Goal: Information Seeking & Learning: Learn about a topic

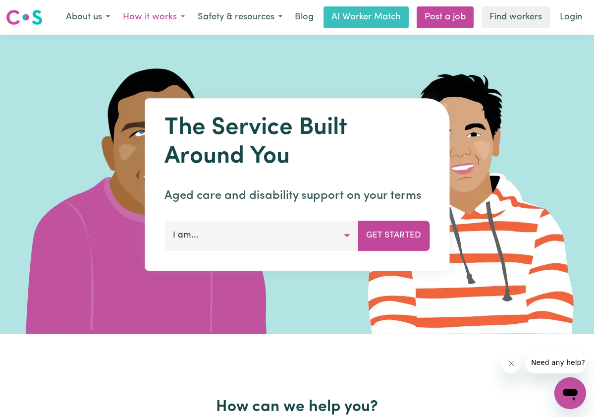
click at [175, 16] on button "How it works" at bounding box center [154, 17] width 75 height 21
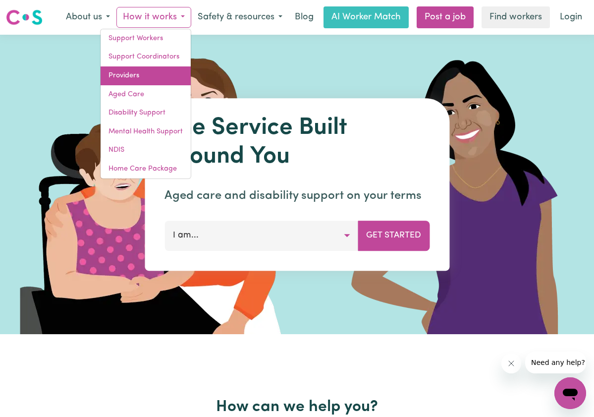
click at [140, 76] on link "Providers" at bounding box center [146, 75] width 90 height 19
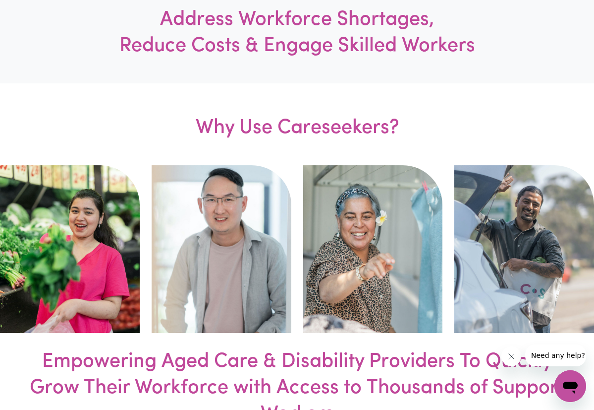
scroll to position [517, 0]
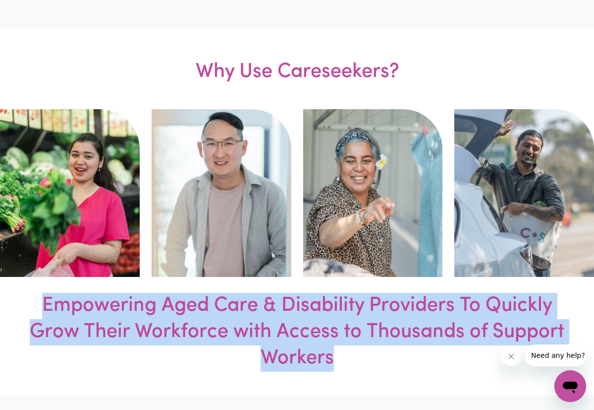
drag, startPoint x: 45, startPoint y: 302, endPoint x: 352, endPoint y: 366, distance: 313.0
click at [352, 366] on h3 "Empowering Aged Care & Disability Providers To Quickly Grow Their Workforce wit…" at bounding box center [297, 344] width 535 height 103
click at [316, 365] on h3 "Empowering Aged Care & Disability Providers To Quickly Grow Their Workforce wit…" at bounding box center [297, 344] width 535 height 103
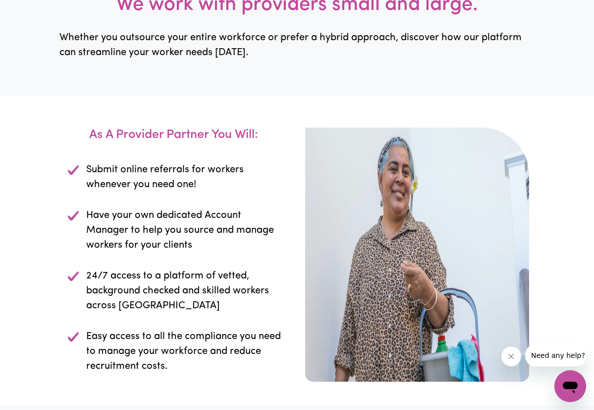
scroll to position [1005, 0]
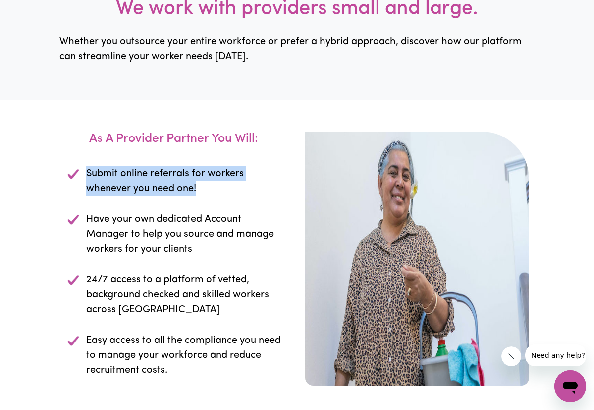
drag, startPoint x: 41, startPoint y: 181, endPoint x: 143, endPoint y: 210, distance: 106.6
click at [142, 204] on div "Submit online referrals for workers whenever you need one!" at bounding box center [177, 181] width 224 height 46
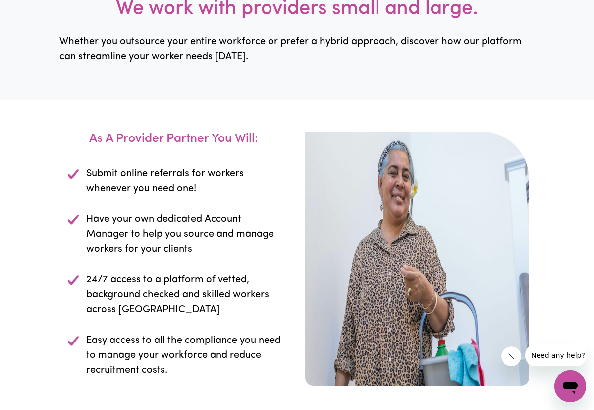
click at [143, 213] on div "Have your own dedicated Account Manager to help you source and manage workers f…" at bounding box center [177, 234] width 224 height 60
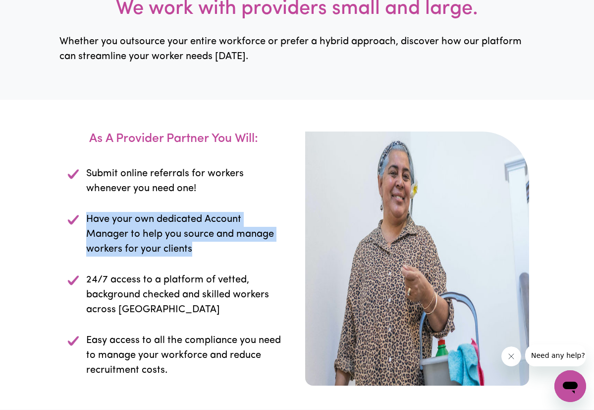
drag, startPoint x: 42, startPoint y: 225, endPoint x: 264, endPoint y: 240, distance: 222.6
click at [264, 240] on p "Have your own dedicated Account Manager to help you source and manage workers f…" at bounding box center [183, 234] width 195 height 45
click at [237, 234] on p "Have your own dedicated Account Manager to help you source and manage workers f…" at bounding box center [183, 234] width 195 height 45
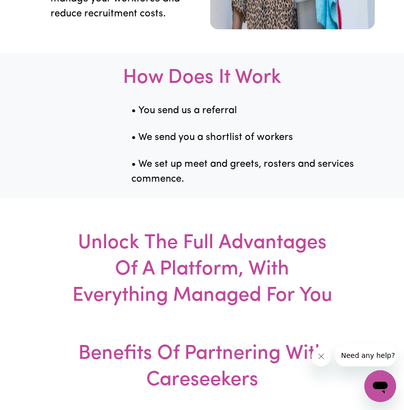
scroll to position [1546, 0]
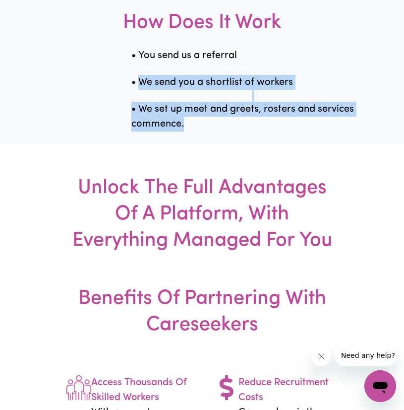
drag, startPoint x: 139, startPoint y: 93, endPoint x: 330, endPoint y: 130, distance: 195.0
click at [330, 130] on div "• You send us a referral • We send you a shortlist of workers • We set up meet …" at bounding box center [202, 89] width 404 height 83
click at [242, 131] on p "• We set up meet and greets, rosters and services commence." at bounding box center [252, 117] width 242 height 30
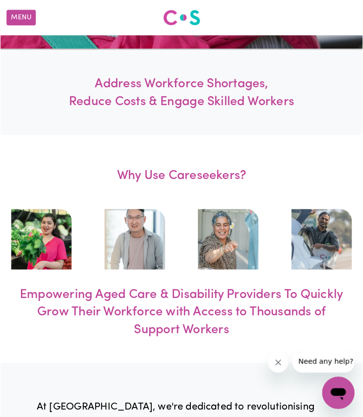
scroll to position [0, 0]
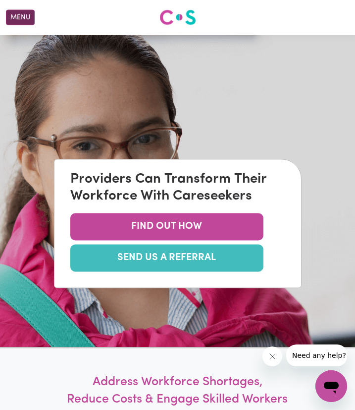
click at [16, 18] on button "Menu" at bounding box center [20, 17] width 29 height 15
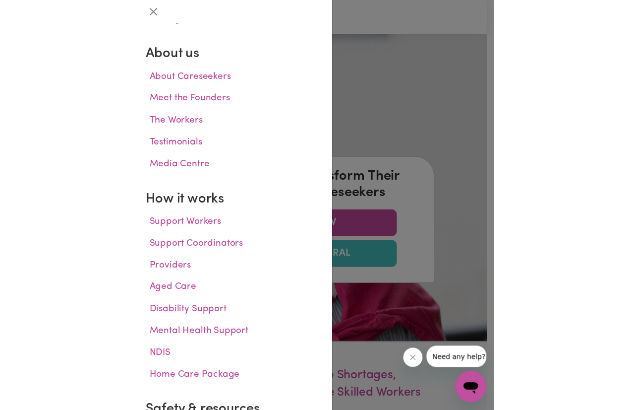
scroll to position [167, 0]
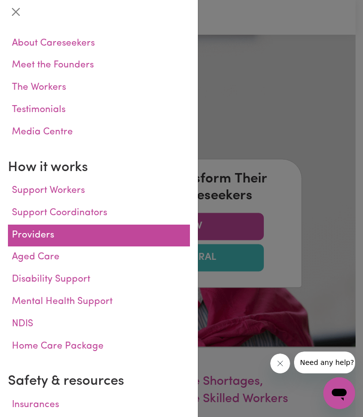
click at [61, 232] on link "Providers" at bounding box center [99, 236] width 182 height 22
click at [40, 233] on link "Providers" at bounding box center [99, 236] width 182 height 22
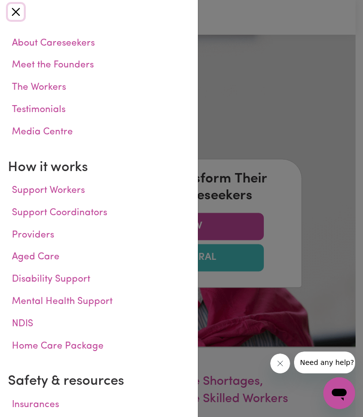
click at [23, 7] on button "Close" at bounding box center [16, 12] width 16 height 16
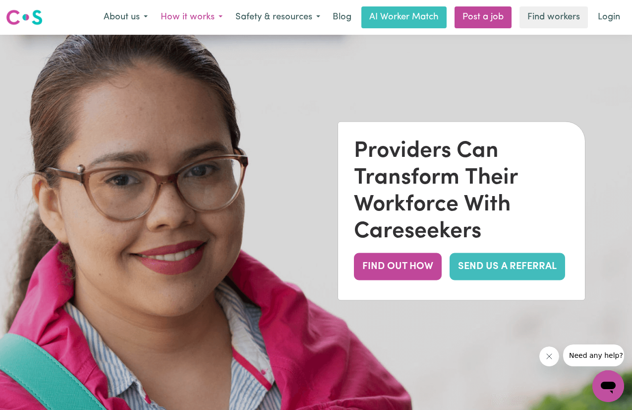
click at [213, 15] on button "How it works" at bounding box center [191, 17] width 75 height 21
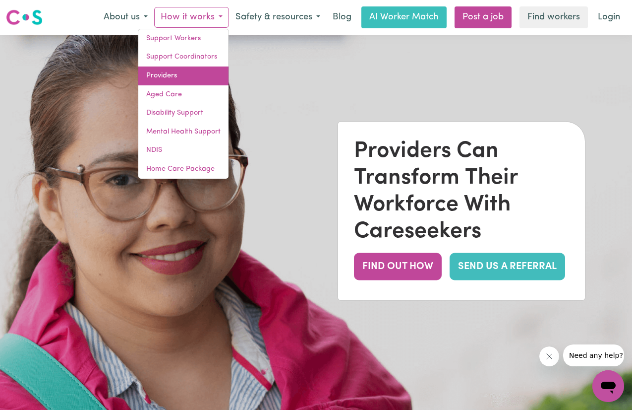
click at [181, 73] on link "Providers" at bounding box center [183, 75] width 90 height 19
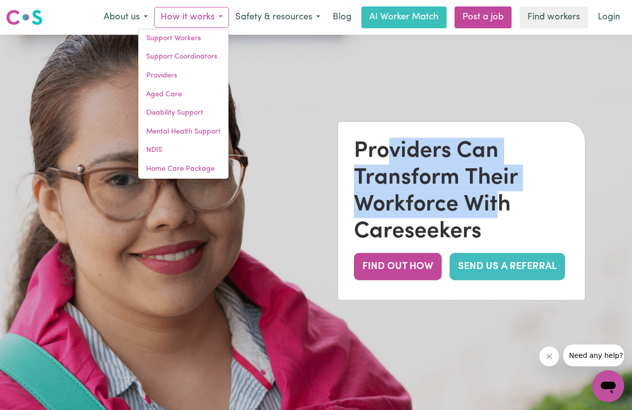
drag, startPoint x: 390, startPoint y: 157, endPoint x: 500, endPoint y: 207, distance: 121.2
click at [500, 207] on div "Providers Can Transform Their Workforce With Careseekers" at bounding box center [461, 191] width 215 height 107
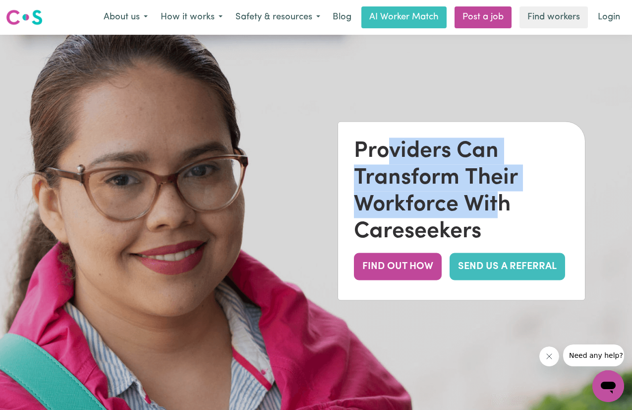
click at [473, 215] on div "Providers Can Transform Their Workforce With Careseekers" at bounding box center [461, 191] width 215 height 107
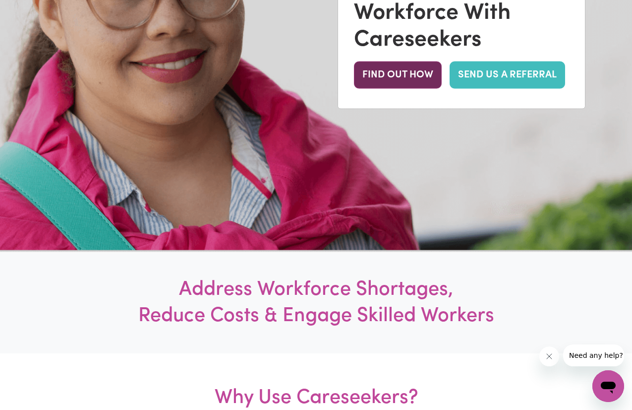
scroll to position [287, 0]
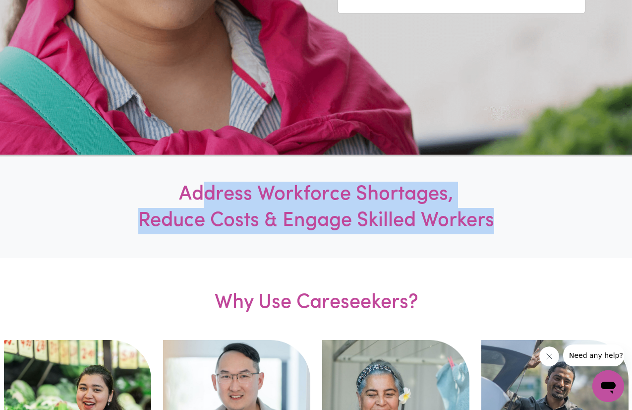
drag, startPoint x: 199, startPoint y: 198, endPoint x: 500, endPoint y: 236, distance: 303.4
click at [500, 234] on h1 "Address Workforce Shortages, Reduce Costs & Engage Skilled Workers" at bounding box center [316, 207] width 411 height 53
click at [460, 257] on div "Address Workforce Shortages, Reduce Costs & Engage Skilled Workers" at bounding box center [316, 208] width 632 height 100
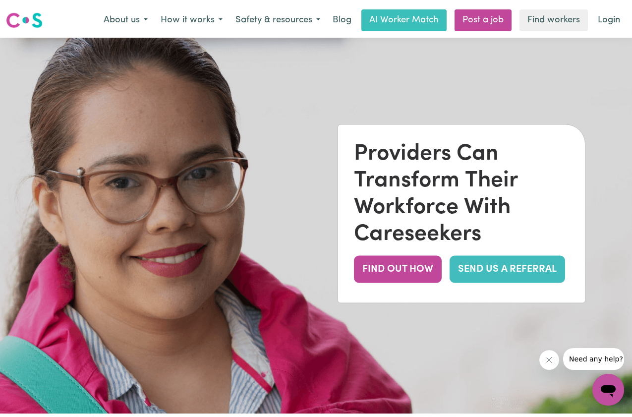
scroll to position [0, 0]
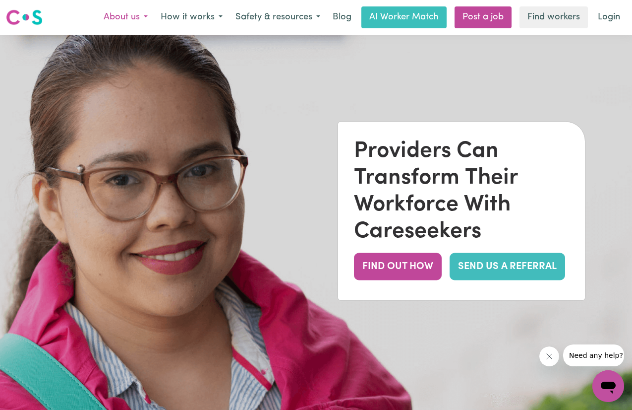
click at [142, 19] on button "About us" at bounding box center [125, 17] width 57 height 21
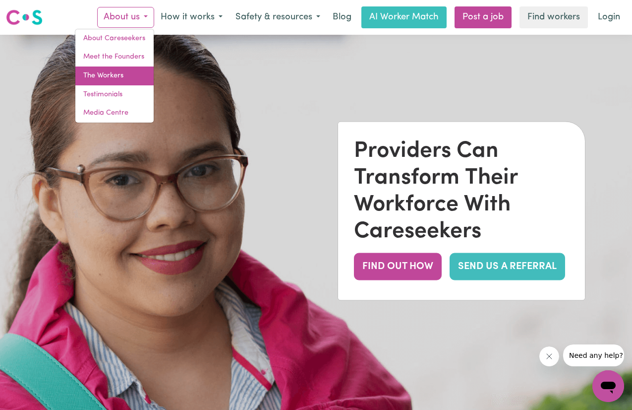
click at [124, 78] on link "The Workers" at bounding box center [114, 75] width 78 height 19
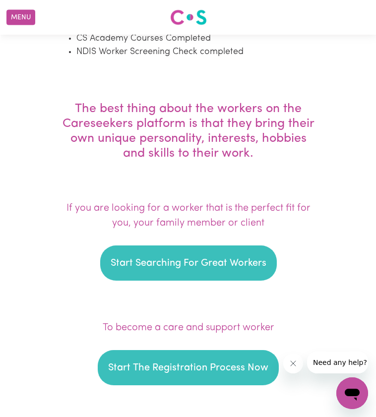
scroll to position [1623, 0]
